Goal: Find specific page/section: Find specific page/section

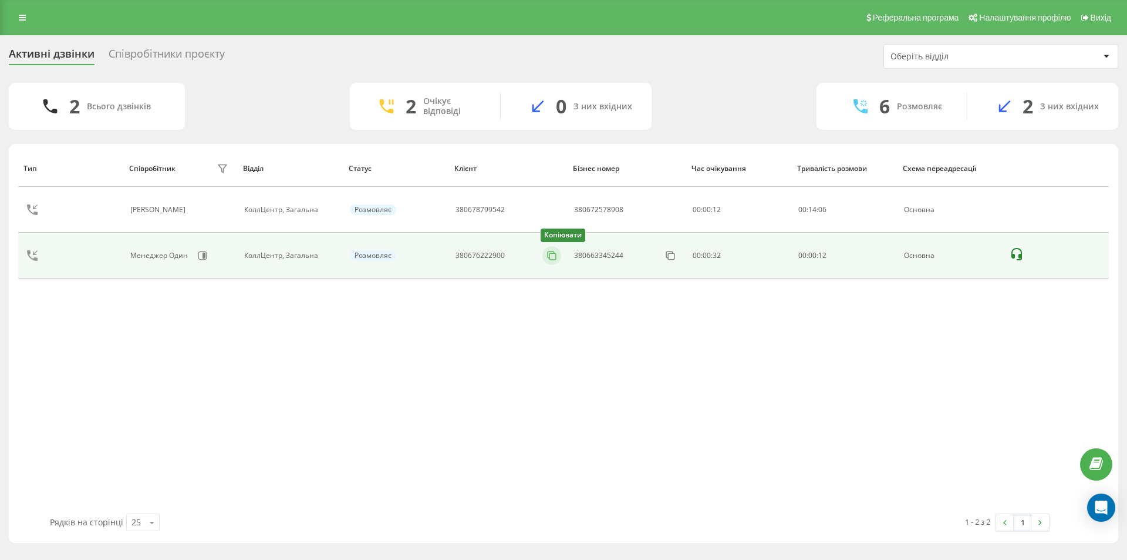
click at [554, 255] on icon at bounding box center [552, 256] width 12 height 12
